Goal: Browse casually

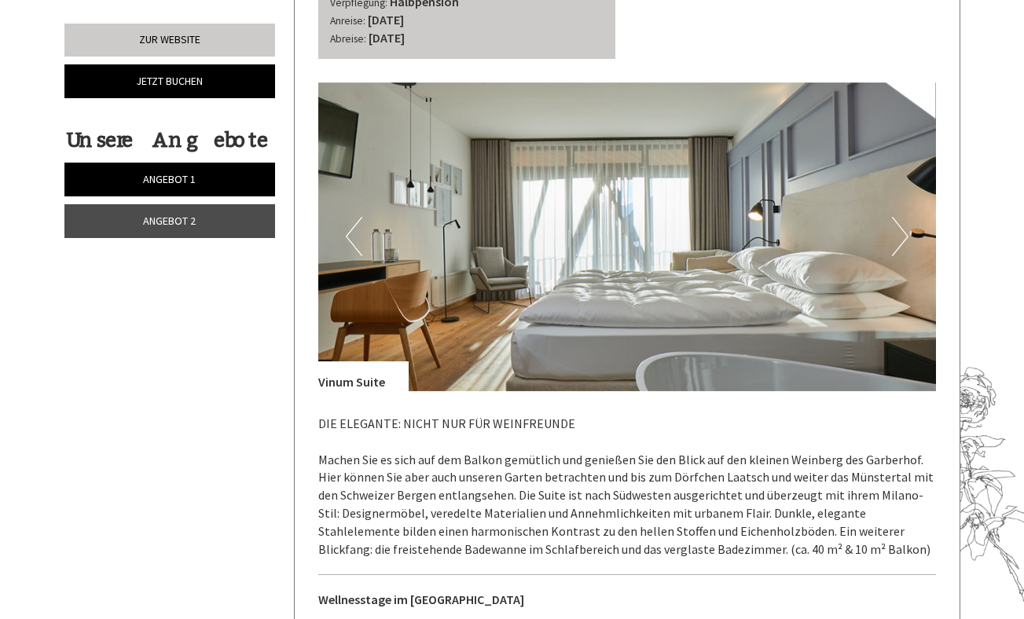
scroll to position [1886, 0]
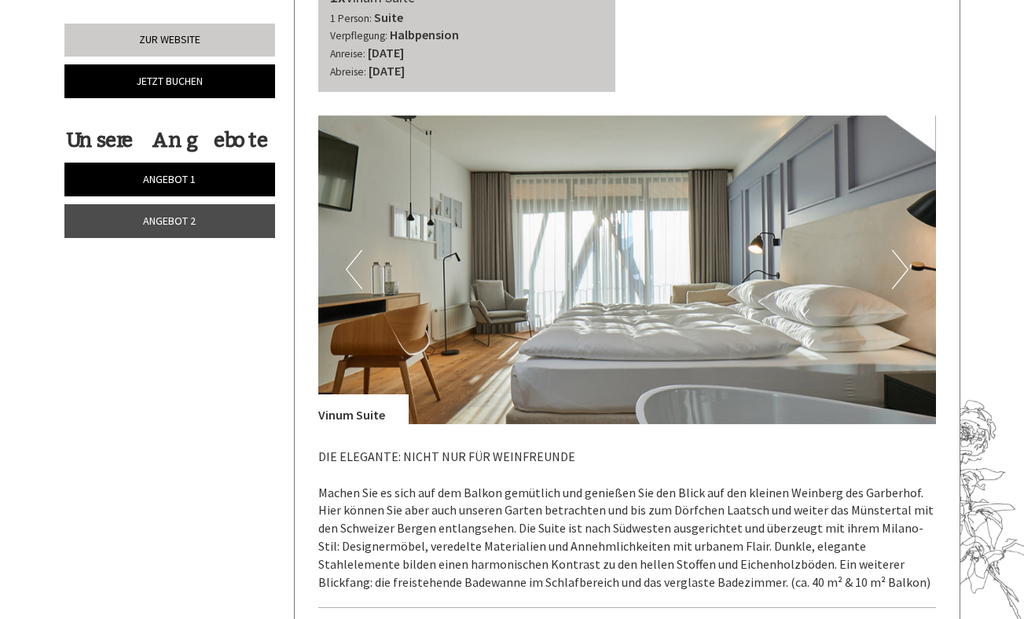
click at [897, 270] on button "Next" at bounding box center [900, 269] width 17 height 39
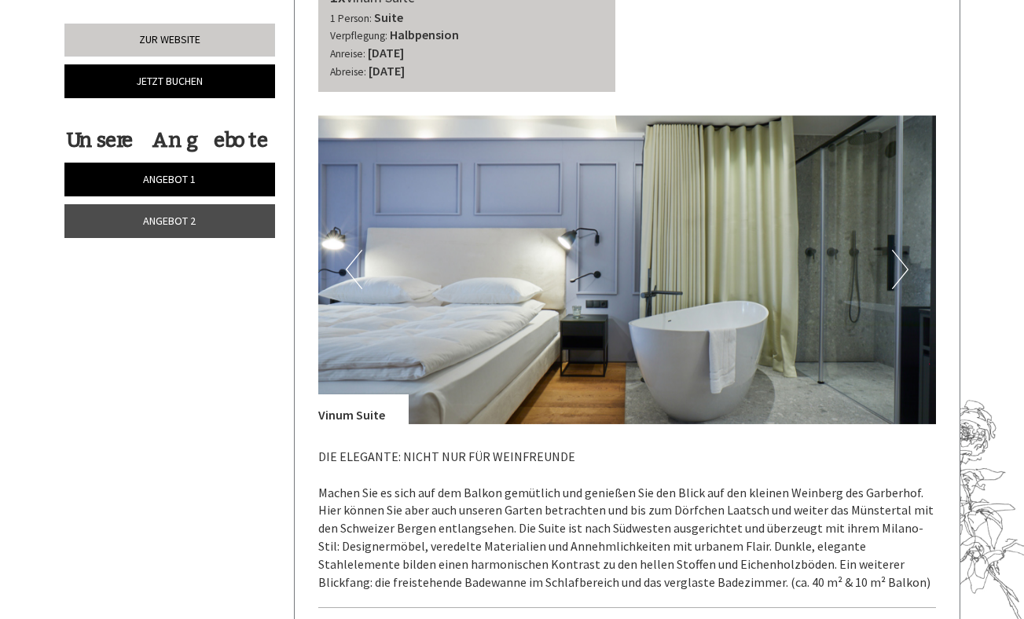
click at [897, 270] on button "Next" at bounding box center [900, 269] width 17 height 39
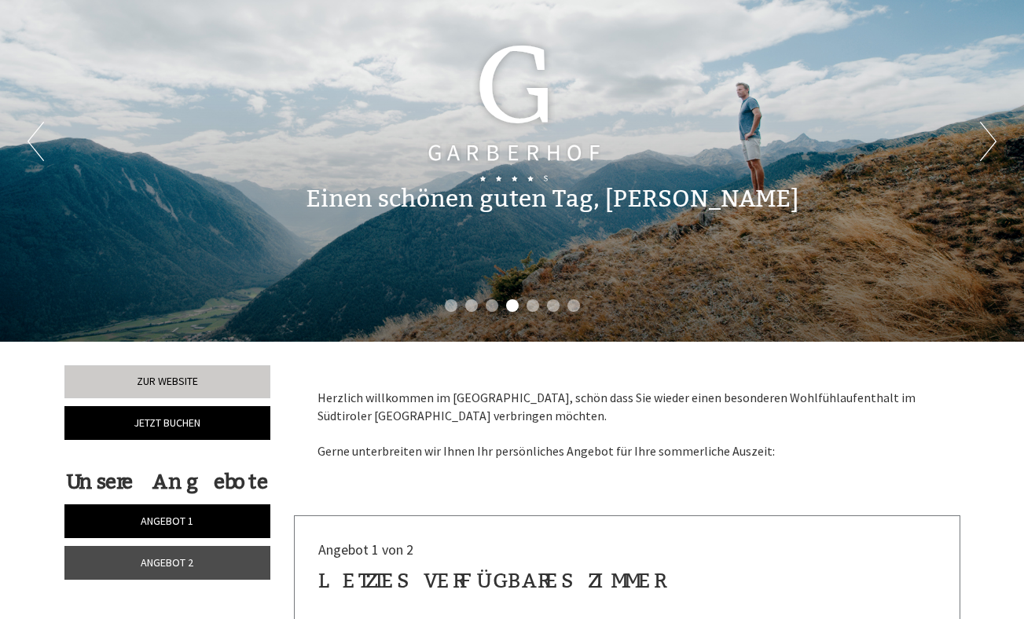
scroll to position [0, 0]
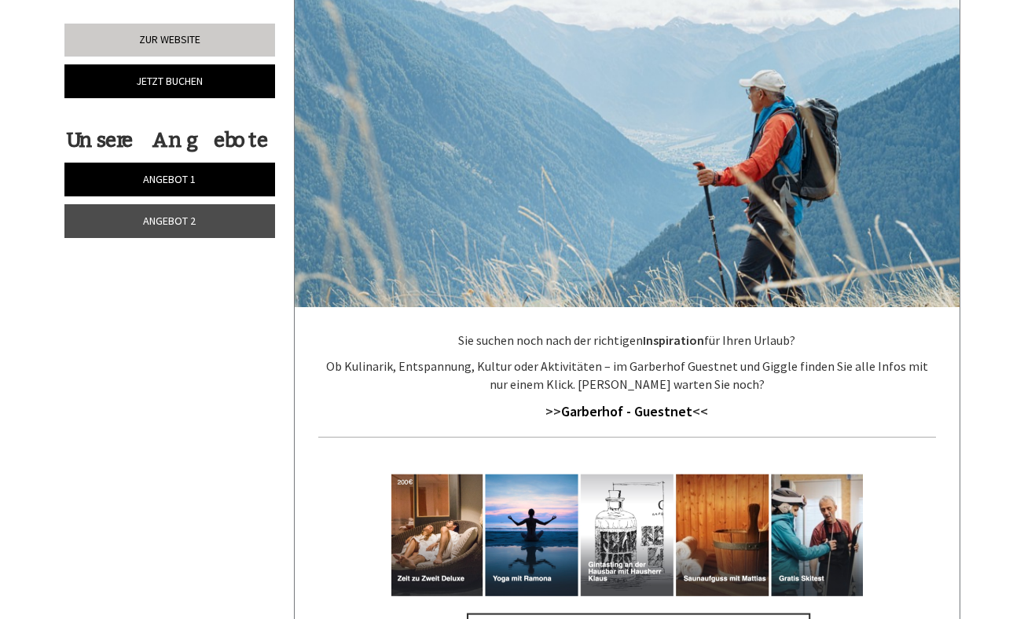
scroll to position [4323, 0]
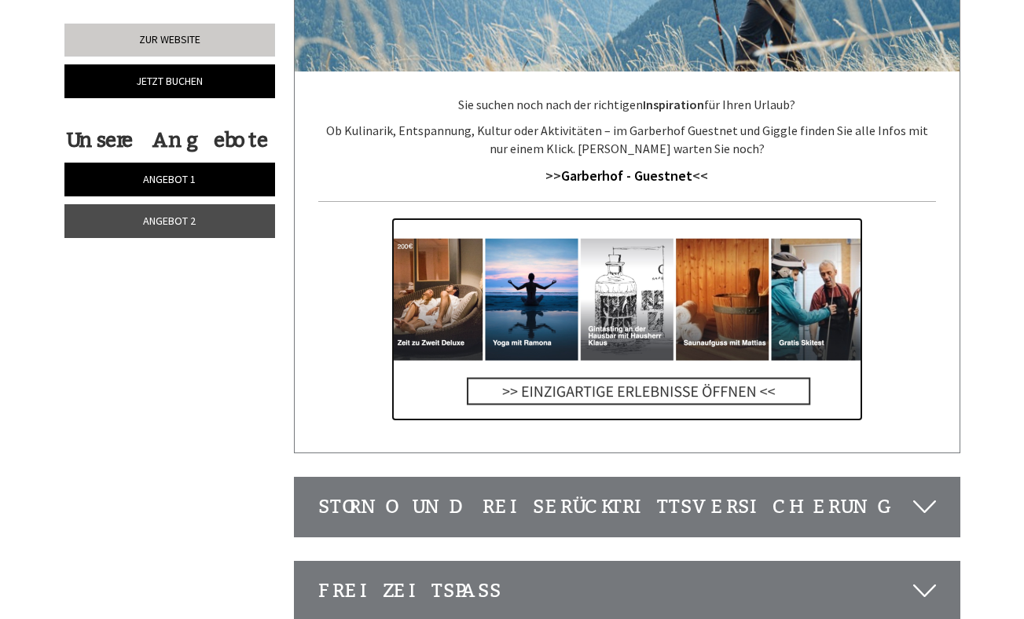
click at [527, 237] on img at bounding box center [627, 320] width 472 height 204
